Goal: Task Accomplishment & Management: Complete application form

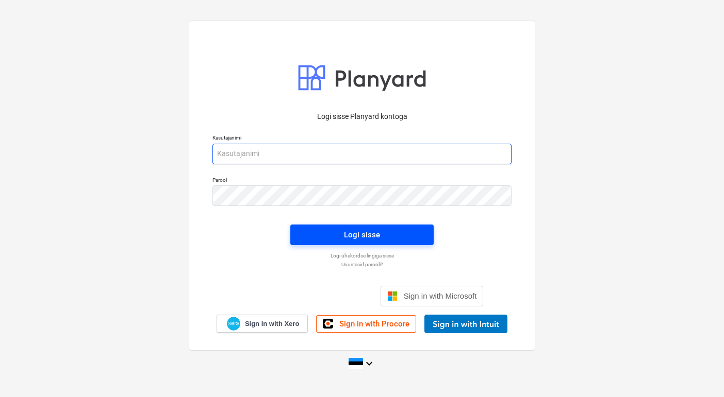
type input "[EMAIL_ADDRESS][DOMAIN_NAME]"
click at [369, 235] on div "Logi sisse" at bounding box center [362, 234] width 36 height 13
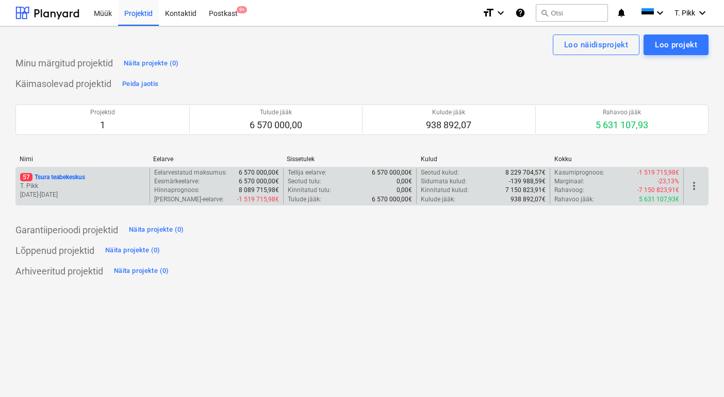
click at [92, 179] on div "57 Tsura teabekeskus" at bounding box center [82, 177] width 125 height 9
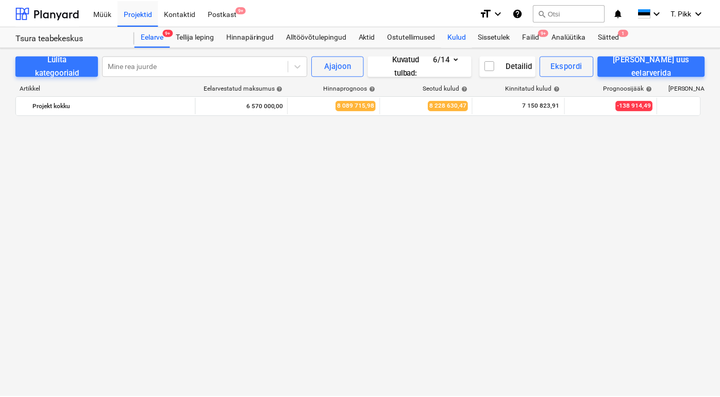
scroll to position [1225, 0]
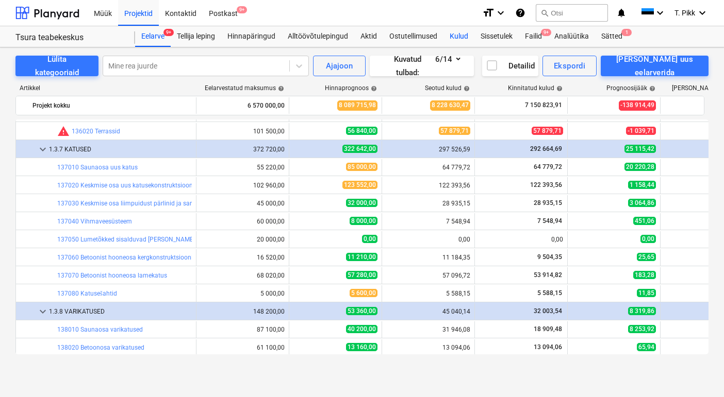
click at [462, 35] on div "Kulud" at bounding box center [458, 36] width 31 height 21
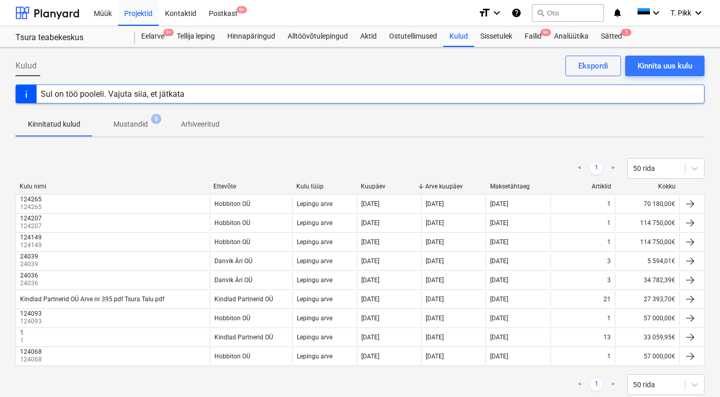
click at [668, 54] on div "Kulud Kinnita uus kulu Ekspordi Sul on töö pooleli. Vajuta siia, et jätkata Kin…" at bounding box center [360, 235] width 720 height 377
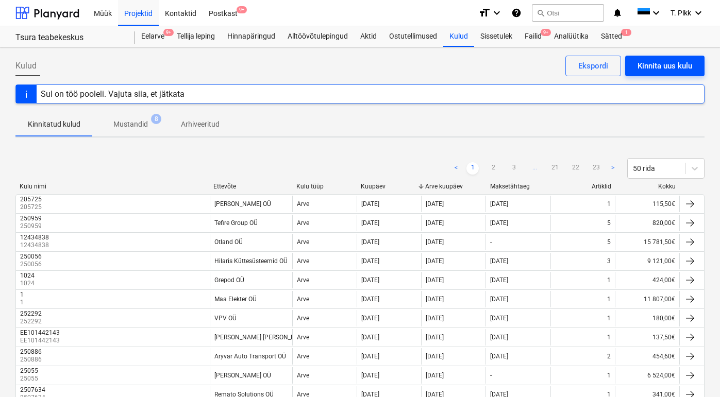
click at [668, 59] on div "Kinnita uus kulu" at bounding box center [665, 65] width 55 height 13
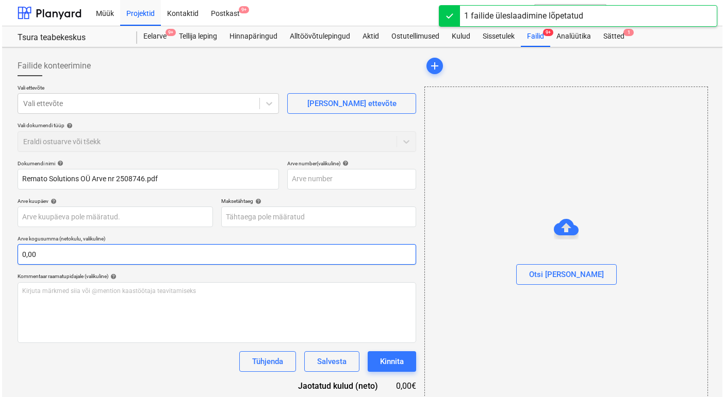
scroll to position [41, 0]
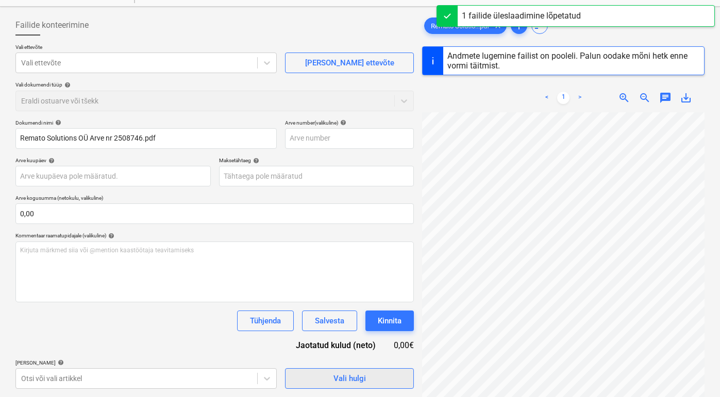
click at [312, 378] on span "Vali hulgi" at bounding box center [349, 378] width 103 height 13
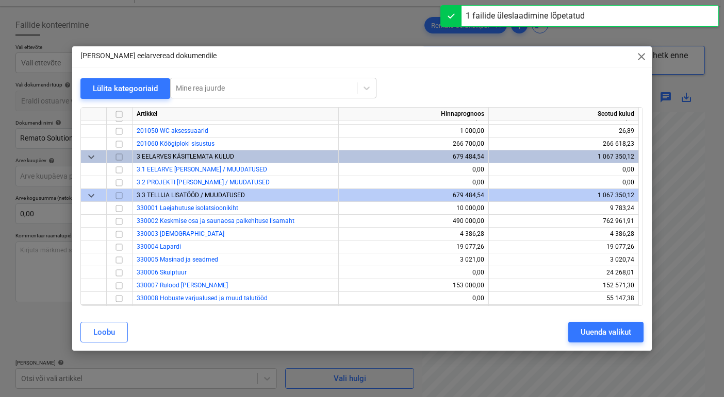
scroll to position [2173, 0]
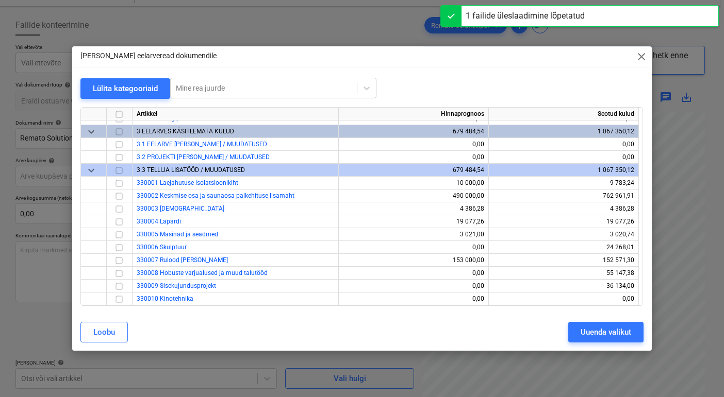
type input "2508746"
type input "[DATE]"
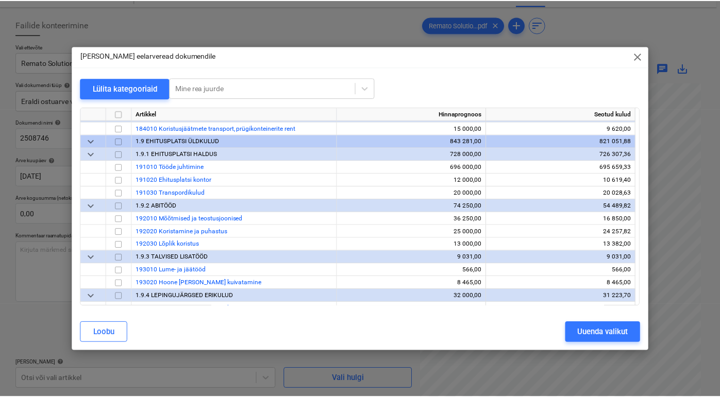
scroll to position [1872, 0]
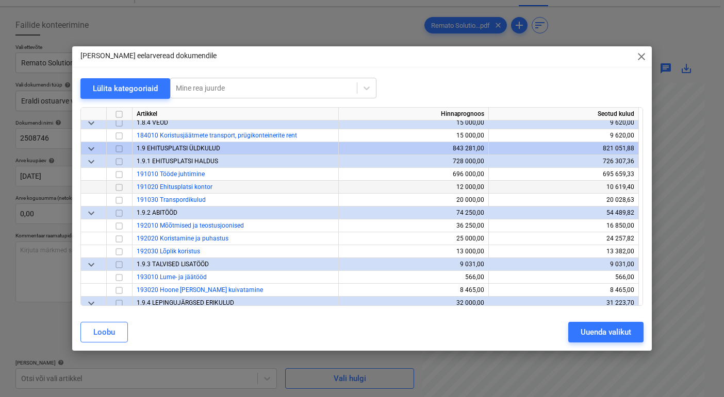
click at [121, 187] on input "checkbox" at bounding box center [119, 187] width 12 height 12
click at [614, 333] on div "Uuenda valikut" at bounding box center [605, 332] width 51 height 13
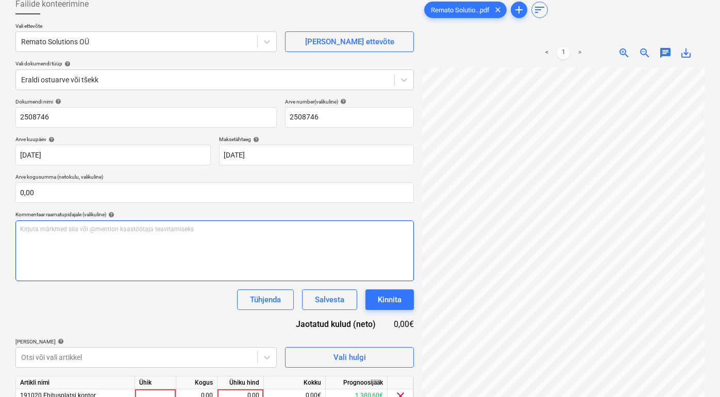
scroll to position [109, 0]
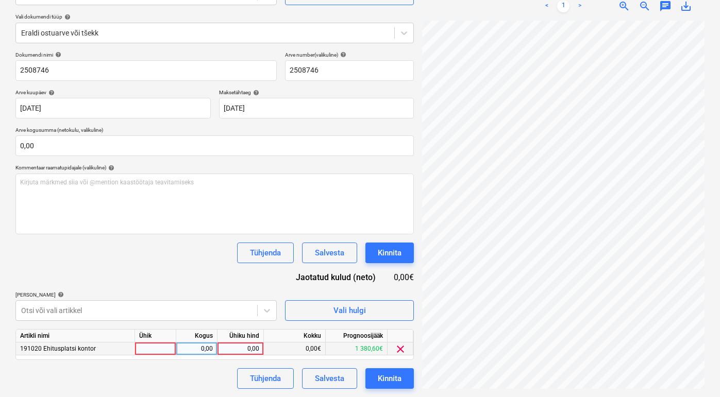
click at [145, 348] on div at bounding box center [155, 349] width 41 height 13
type input "tk"
click at [188, 350] on div "0,00" at bounding box center [196, 349] width 32 height 13
type input "1"
click at [249, 350] on div "0,00" at bounding box center [241, 349] width 38 height 13
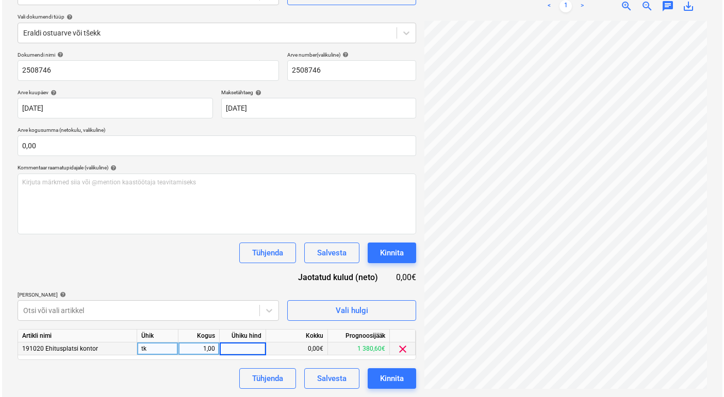
scroll to position [0, 30]
type input "121"
click at [304, 347] on div "121,00€" at bounding box center [295, 349] width 62 height 13
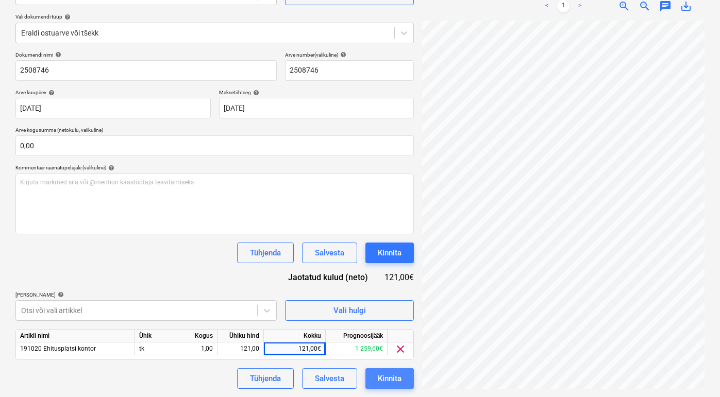
click at [394, 379] on div "Kinnita" at bounding box center [390, 378] width 24 height 13
